Goal: Navigation & Orientation: Find specific page/section

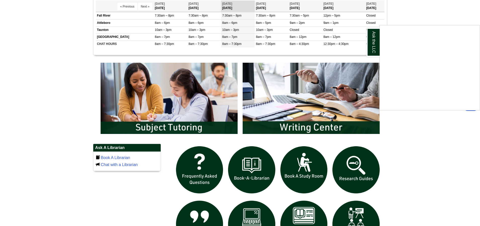
scroll to position [226, 0]
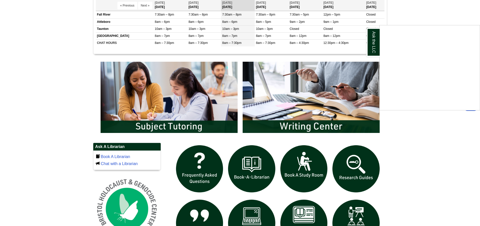
click at [332, 122] on div "Ask the LLC" at bounding box center [240, 113] width 480 height 226
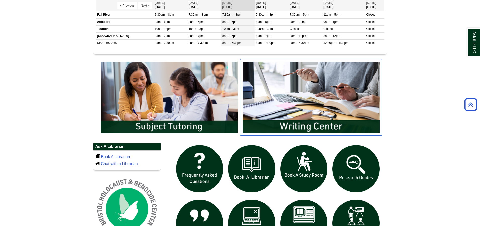
click at [332, 122] on img "slideshow" at bounding box center [311, 97] width 142 height 76
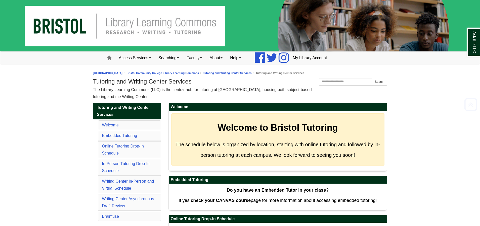
scroll to position [2251, 0]
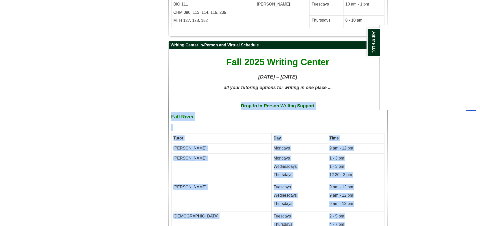
drag, startPoint x: 241, startPoint y: 66, endPoint x: 324, endPoint y: 68, distance: 83.2
click at [324, 68] on div "Ask the LLC" at bounding box center [240, 113] width 480 height 226
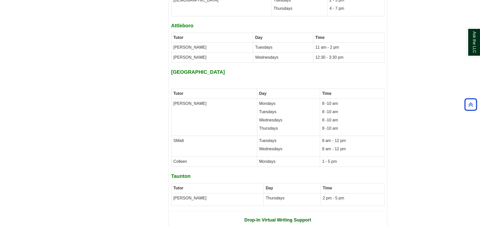
scroll to position [2426, 0]
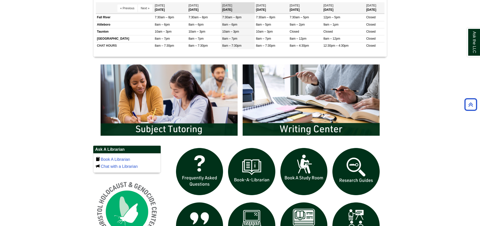
scroll to position [226, 0]
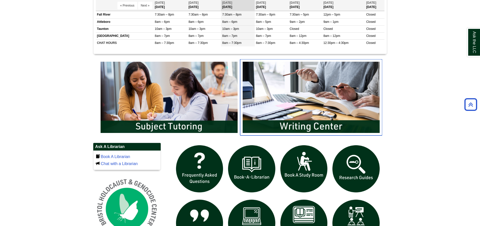
click at [318, 120] on img "slideshow" at bounding box center [311, 97] width 142 height 76
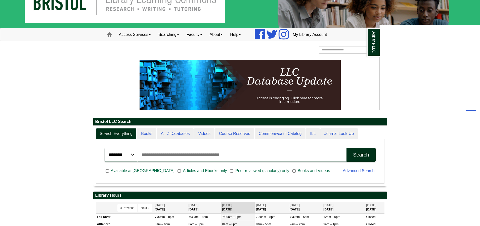
scroll to position [0, 0]
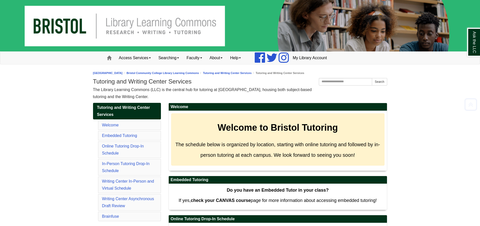
scroll to position [2251, 0]
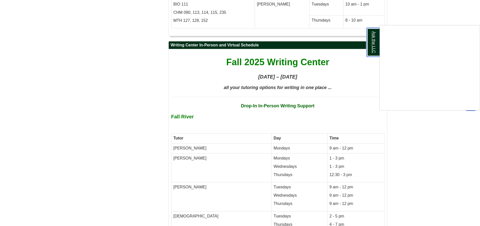
click at [372, 40] on link "Ask the LLC" at bounding box center [373, 42] width 13 height 29
